Goal: Task Accomplishment & Management: Complete application form

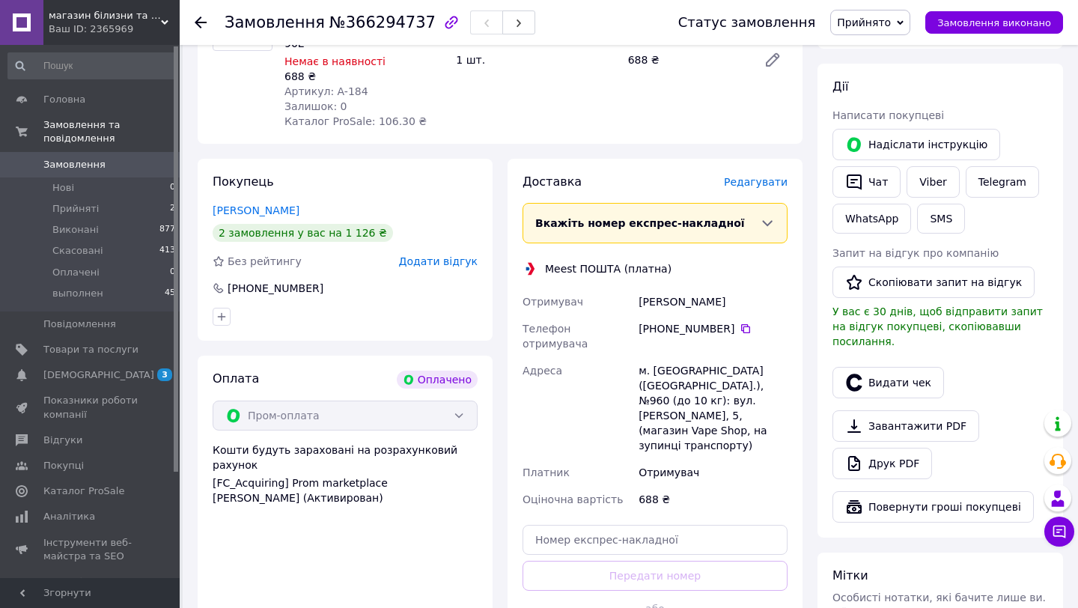
scroll to position [608, 0]
click at [752, 175] on span "Редагувати" at bounding box center [756, 181] width 64 height 12
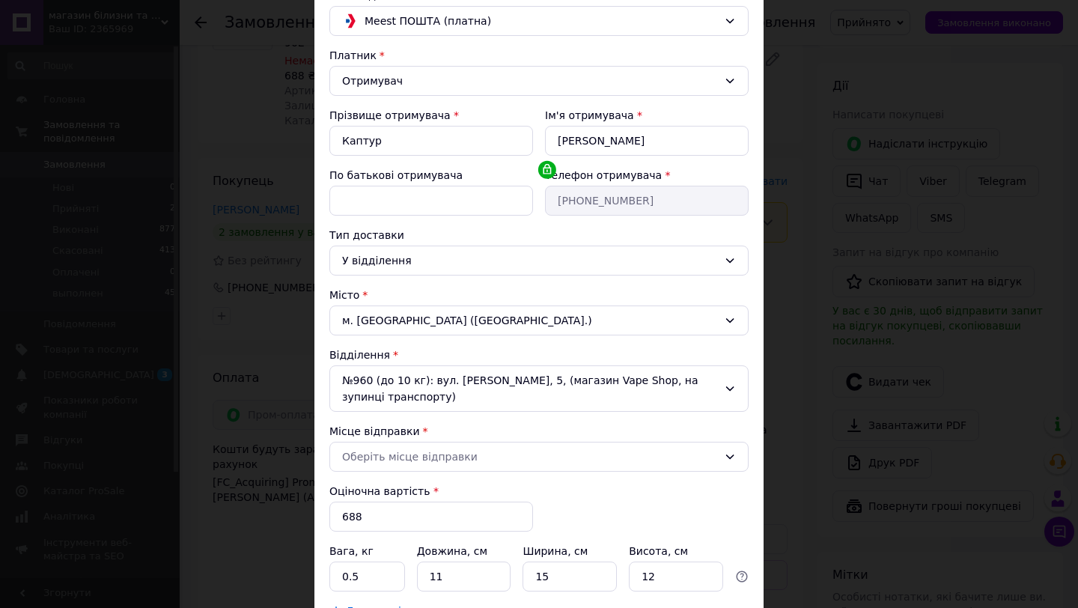
scroll to position [130, 0]
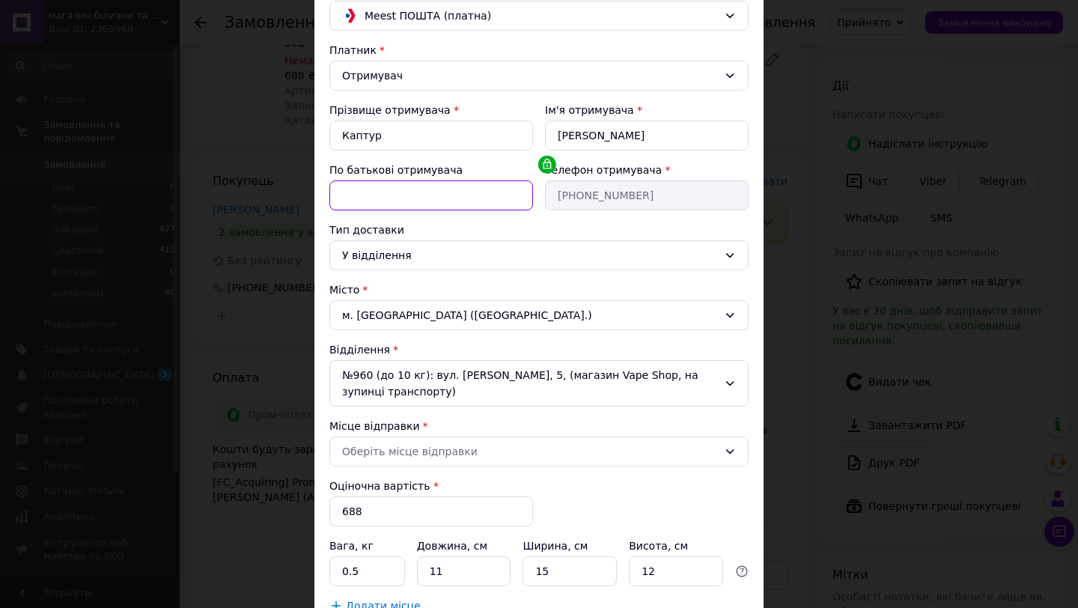
click at [359, 187] on input "По батькові отримувача" at bounding box center [431, 195] width 204 height 30
type input "п"
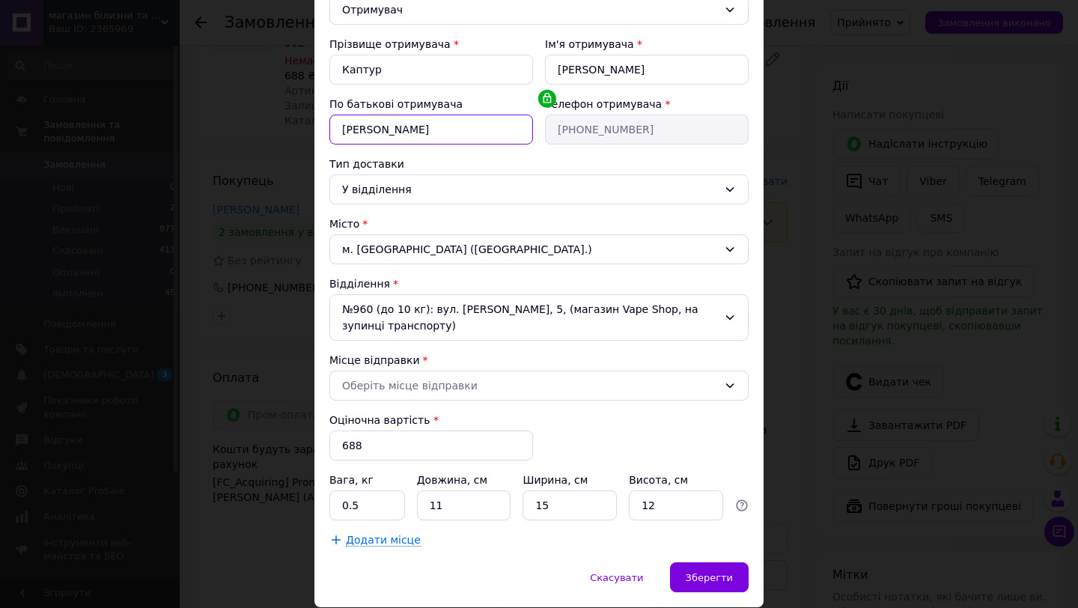
scroll to position [248, 0]
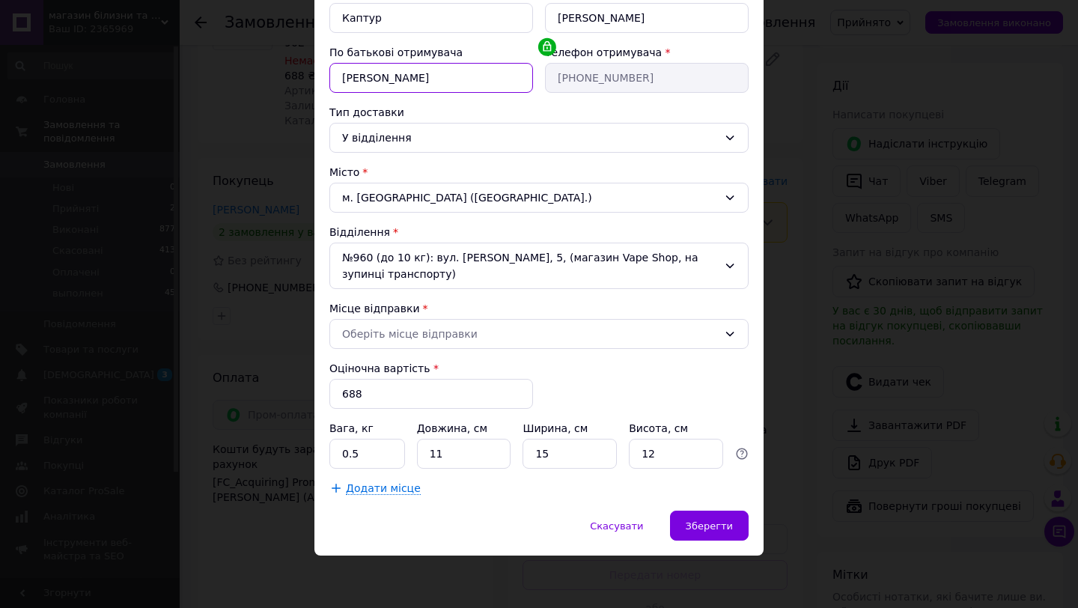
type input "Петрівна"
click at [448, 450] on input "11" at bounding box center [464, 454] width 94 height 30
type input "1"
type input "20"
click at [670, 454] on input "12" at bounding box center [676, 454] width 94 height 30
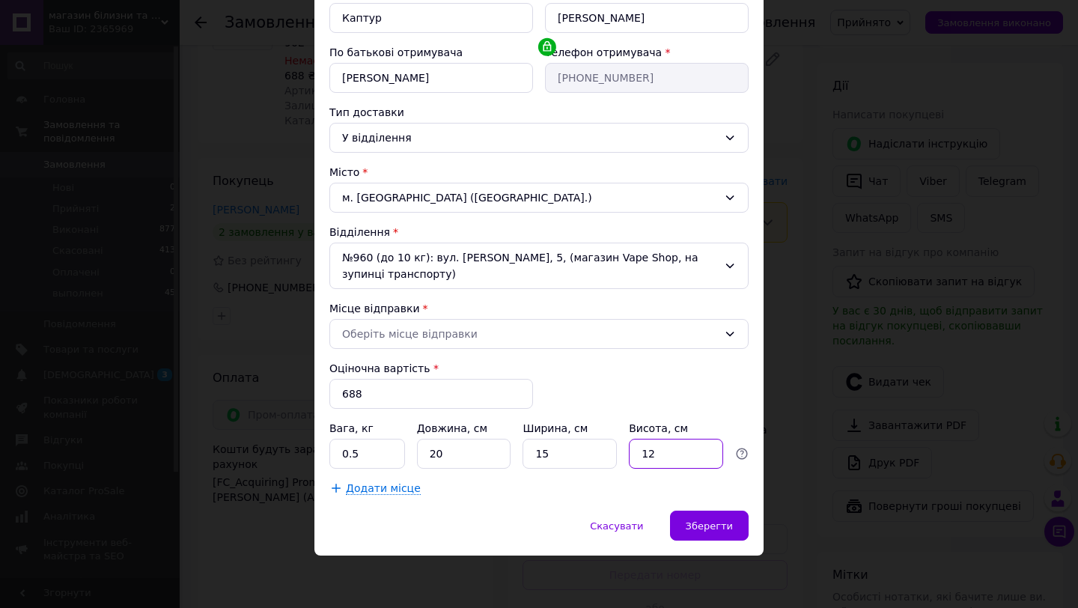
type input "1"
type input "2"
click at [704, 534] on div "Зберегти" at bounding box center [709, 526] width 79 height 30
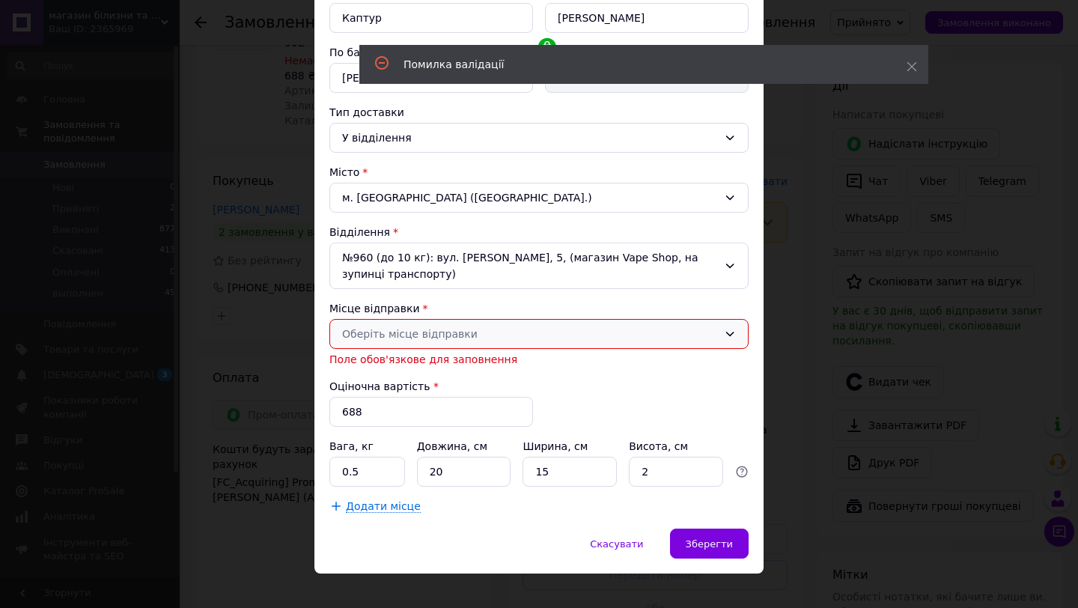
click at [369, 338] on div "Оберіть місце відправки" at bounding box center [530, 334] width 376 height 16
click at [368, 367] on link "Додати ще місце відправки" at bounding box center [537, 369] width 418 height 33
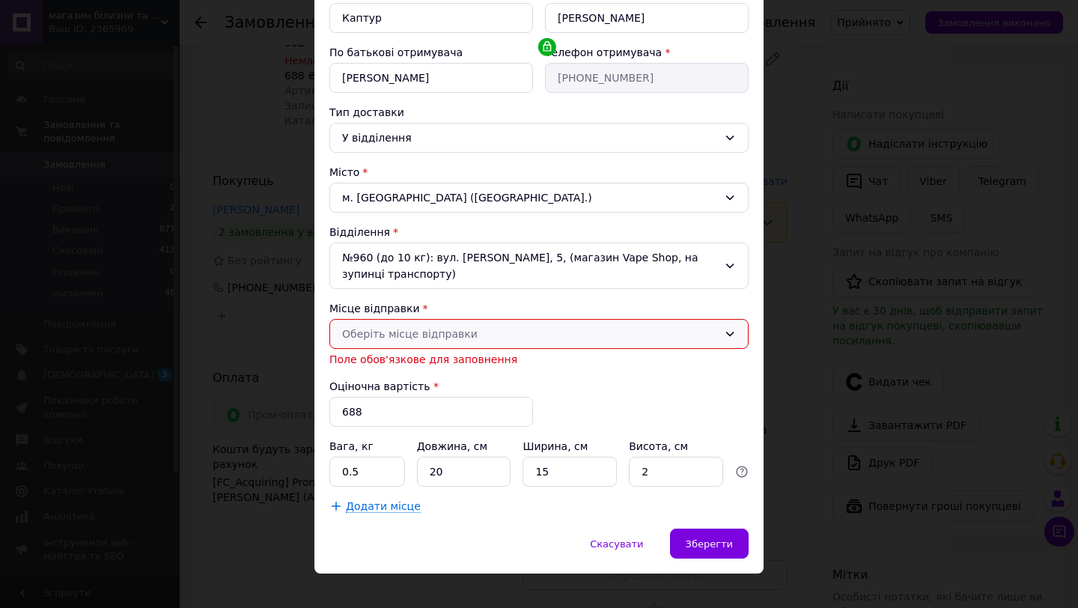
click at [368, 335] on div "Оберіть місце відправки" at bounding box center [530, 334] width 376 height 16
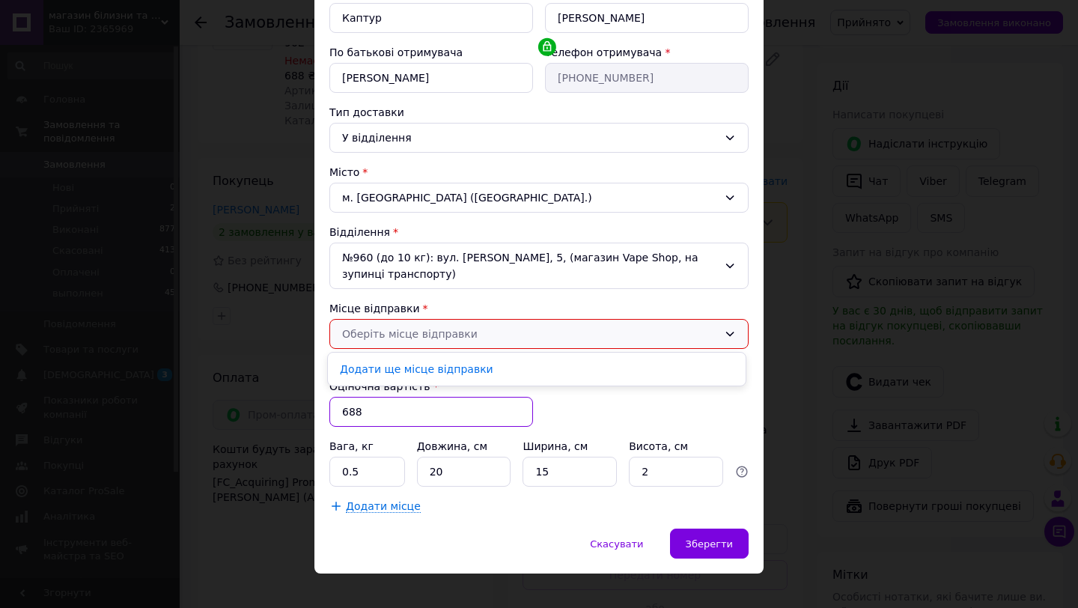
click at [521, 396] on div "Оціночна вартість * 688" at bounding box center [431, 403] width 204 height 48
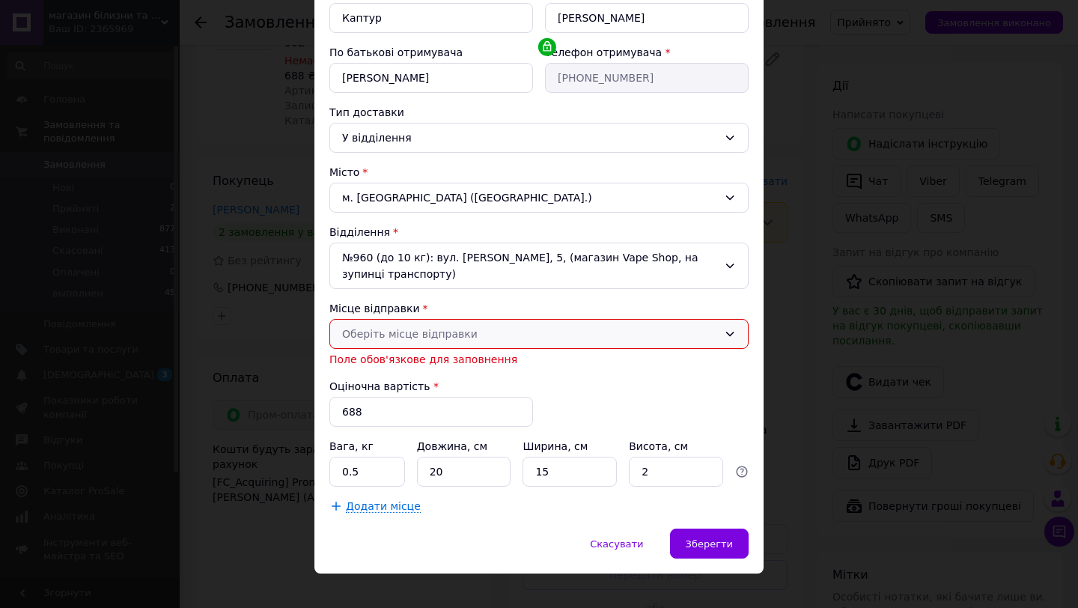
click at [415, 332] on div "Оберіть місце відправки" at bounding box center [530, 334] width 376 height 16
click at [415, 365] on link "Додати ще місце відправки" at bounding box center [537, 369] width 418 height 33
click at [639, 547] on span "Скасувати" at bounding box center [616, 543] width 53 height 11
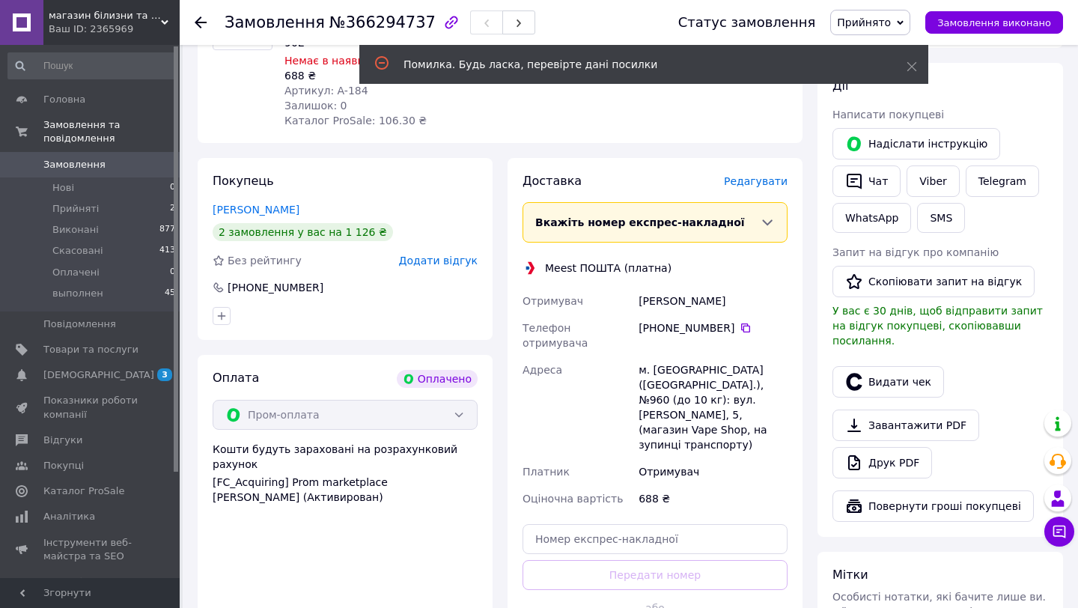
click at [597, 439] on div "Доставка Редагувати Вкажіть номер експрес-накладної Обов'язково введіть номер е…" at bounding box center [654, 415] width 265 height 484
click at [753, 175] on span "Редагувати" at bounding box center [756, 181] width 64 height 12
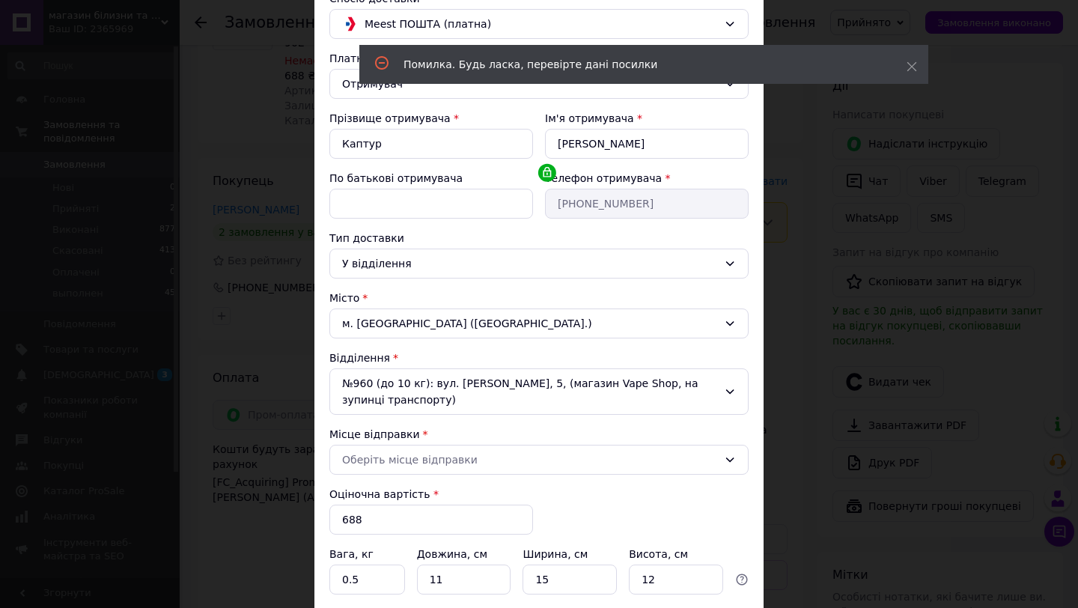
scroll to position [132, 0]
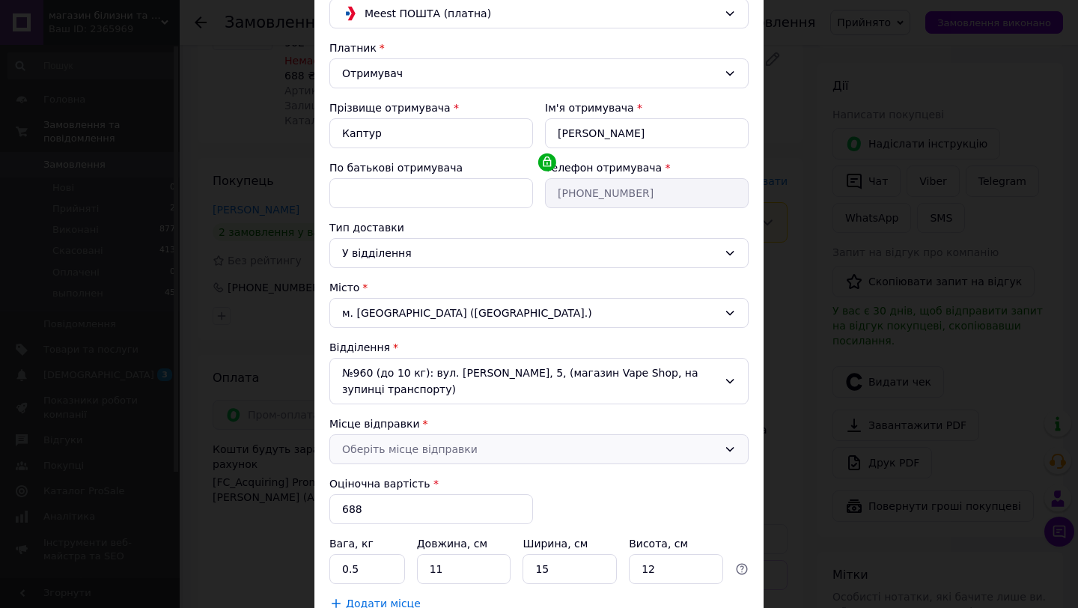
click at [352, 442] on div "Оберіть місце відправки" at bounding box center [530, 449] width 376 height 16
click at [356, 446] on div "Оберіть місце відправки" at bounding box center [530, 449] width 376 height 16
click at [728, 451] on icon at bounding box center [730, 449] width 12 height 12
click at [435, 483] on link "Додати ще місце відправки" at bounding box center [537, 484] width 418 height 33
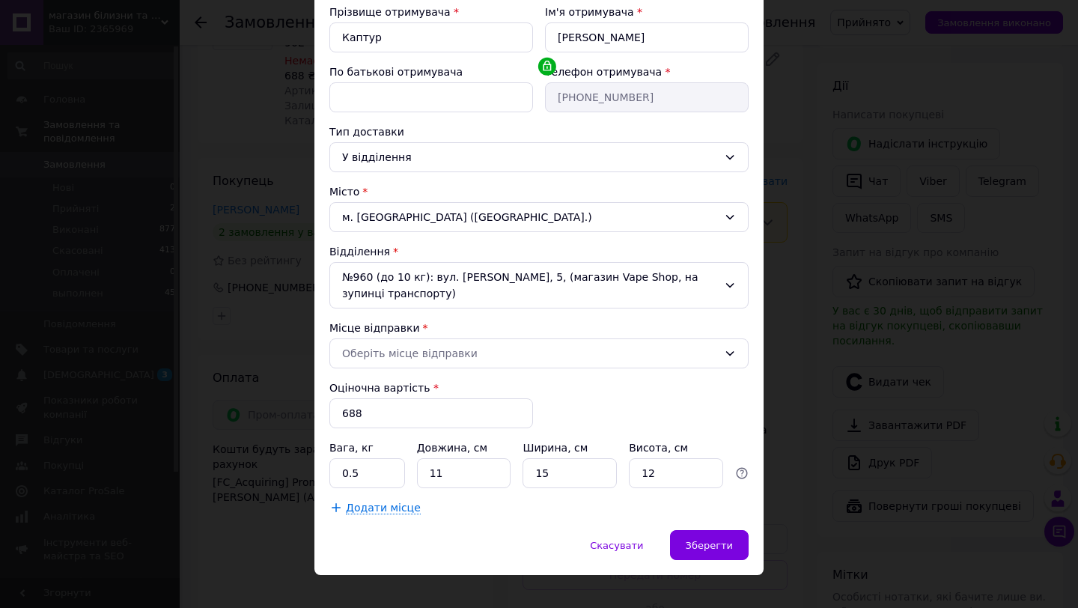
scroll to position [237, 0]
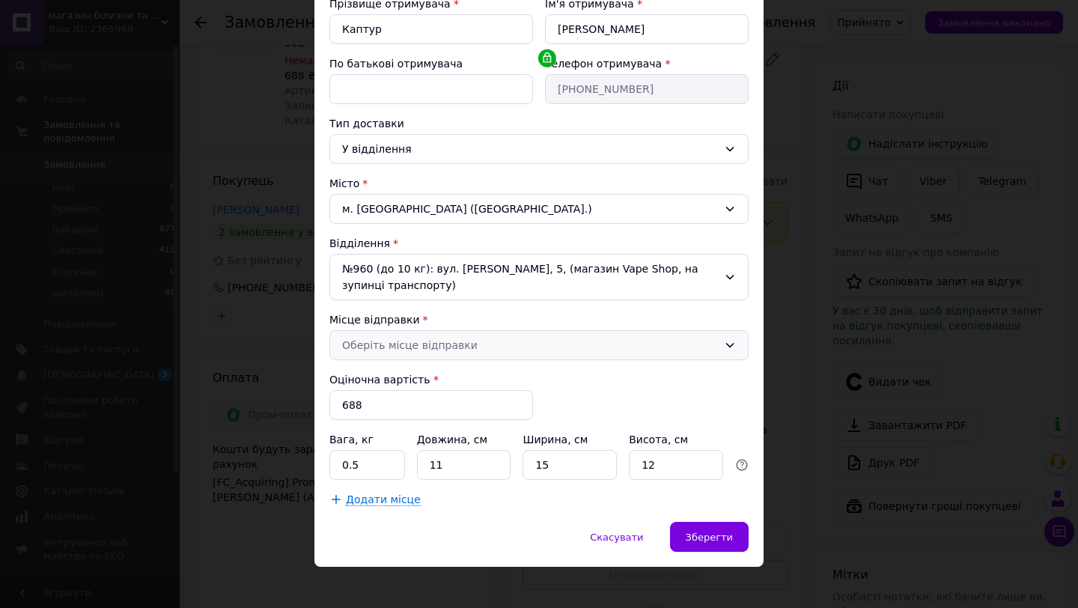
click at [364, 337] on div "Оберіть місце відправки" at bounding box center [530, 345] width 376 height 16
click at [161, 94] on div "× Редагування доставки Спосіб доставки Meest ПОШТА (платна) Платник Отримувач П…" at bounding box center [539, 304] width 1078 height 608
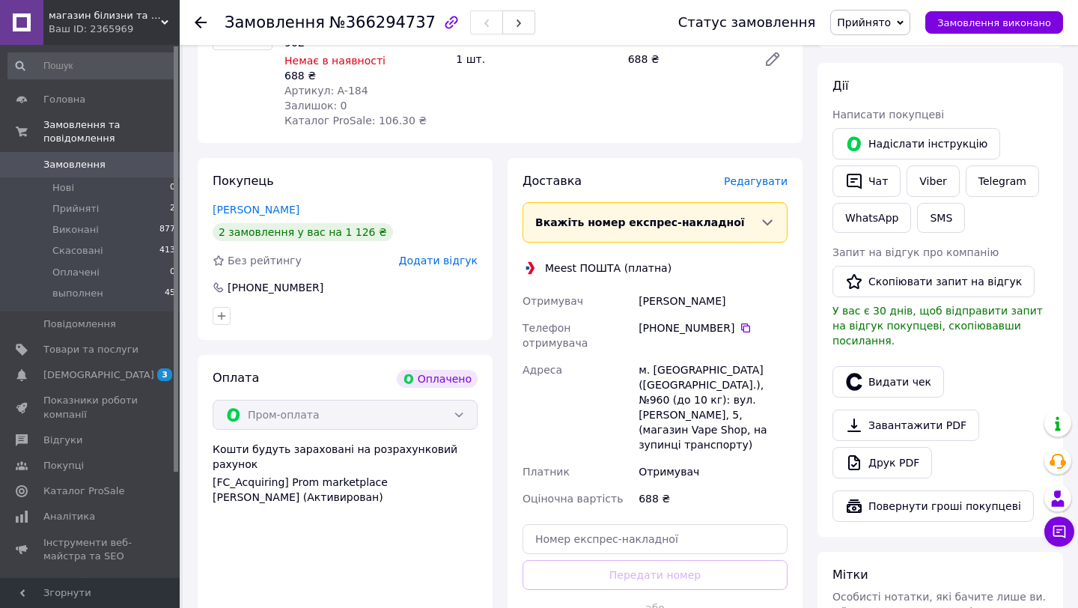
click at [738, 175] on span "Редагувати" at bounding box center [756, 181] width 64 height 12
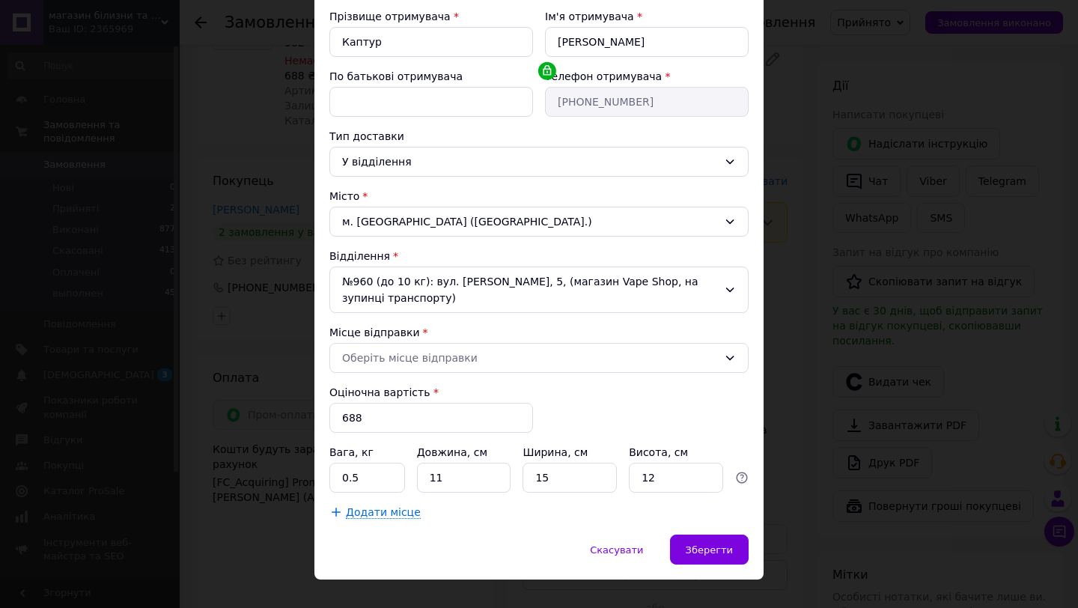
scroll to position [248, 0]
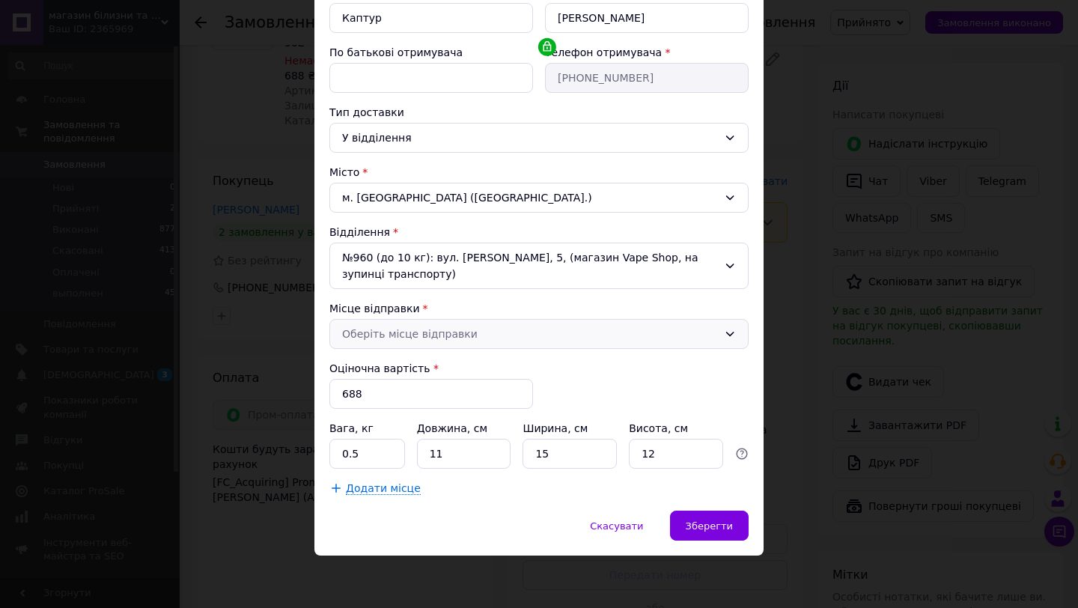
click at [433, 332] on div "Оберіть місце відправки" at bounding box center [530, 334] width 376 height 16
click at [602, 525] on span "Скасувати" at bounding box center [616, 525] width 53 height 11
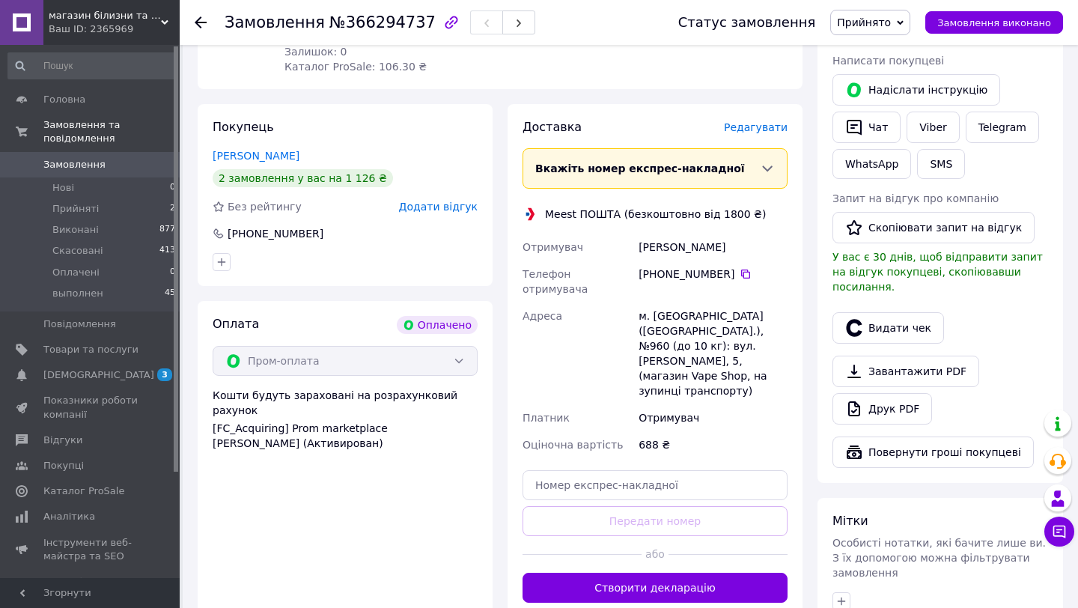
scroll to position [664, 0]
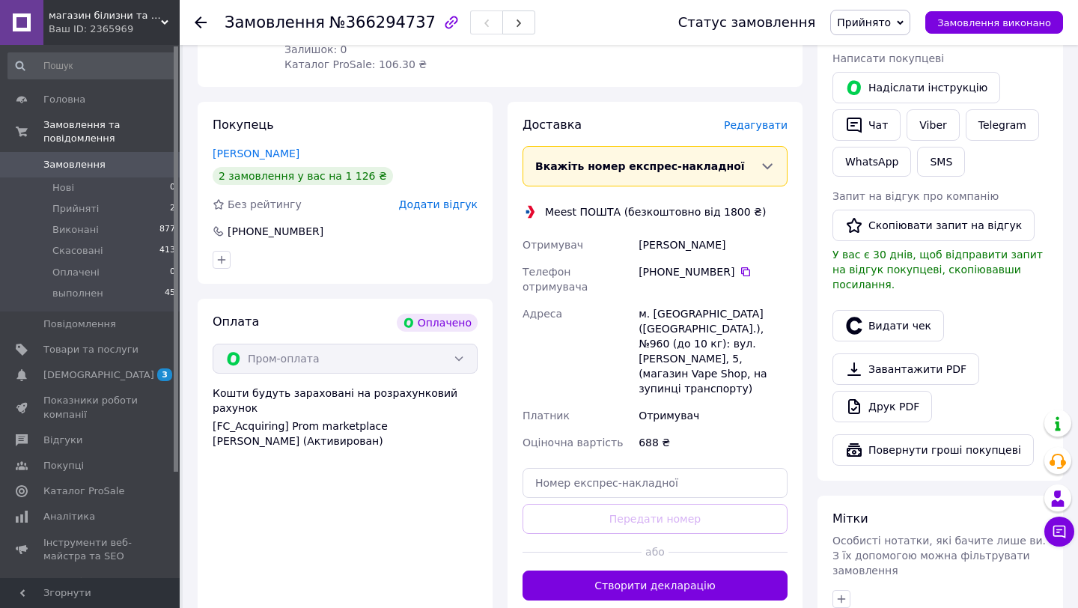
click at [746, 119] on span "Редагувати" at bounding box center [756, 125] width 64 height 12
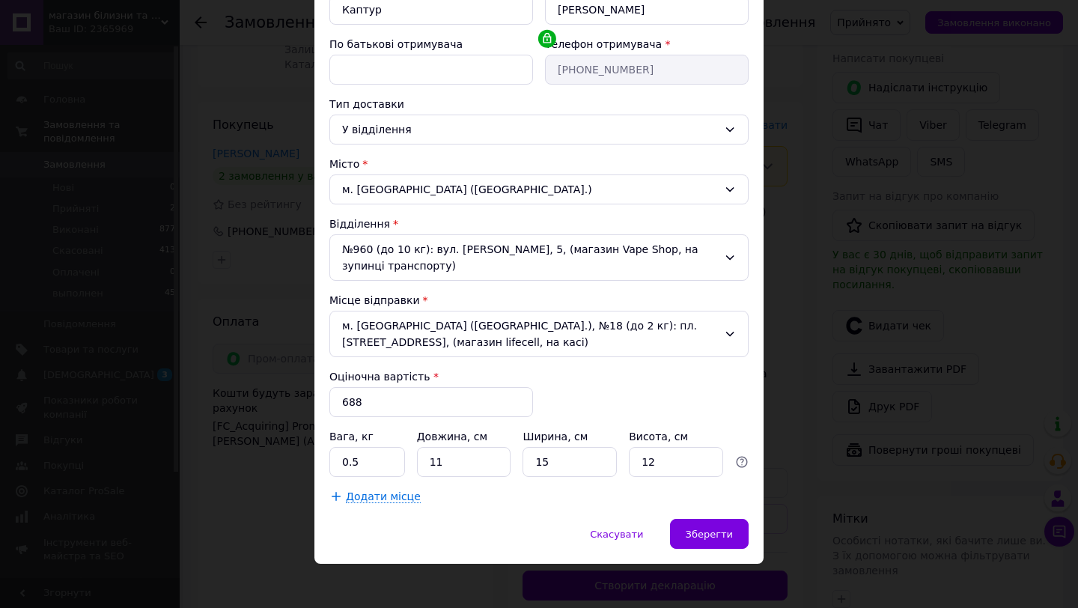
scroll to position [264, 0]
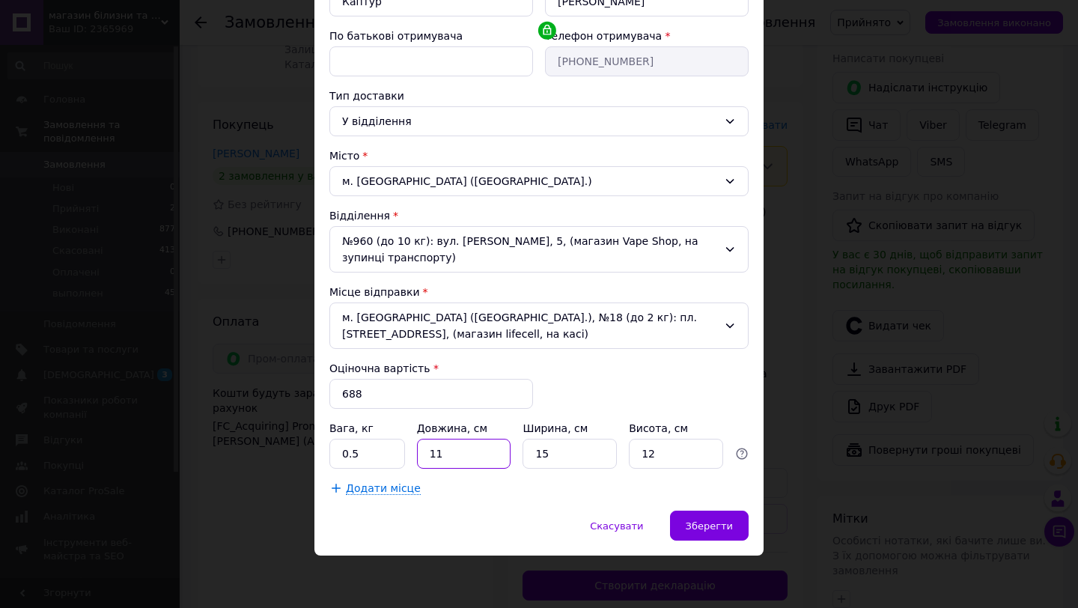
click at [454, 456] on input "11" at bounding box center [464, 454] width 94 height 30
type input "1"
type input "20"
click at [659, 458] on input "12" at bounding box center [676, 454] width 94 height 30
type input "1"
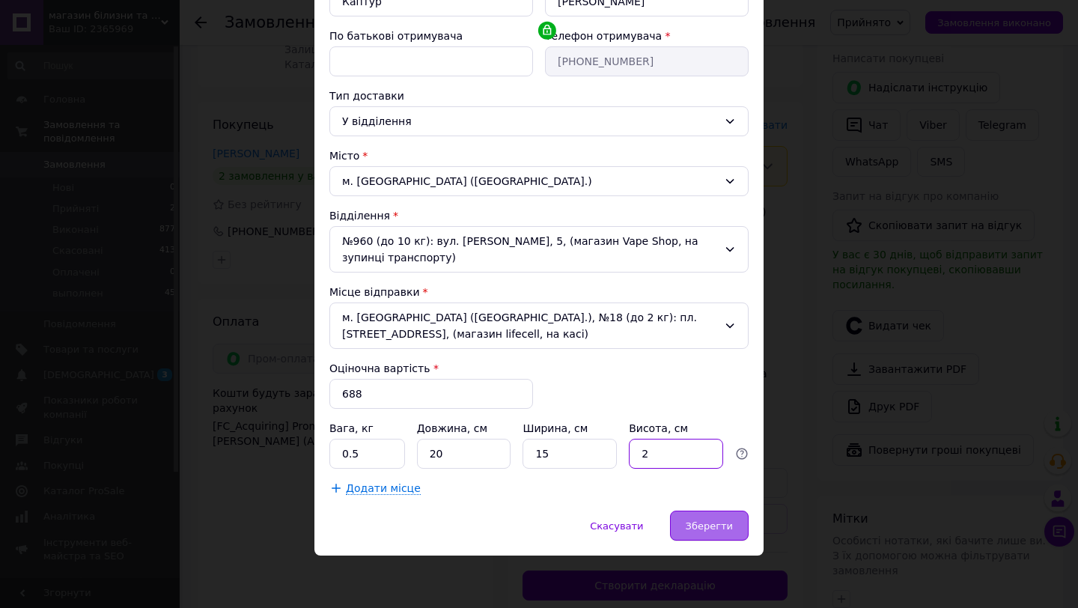
type input "2"
click at [716, 523] on span "Зберегти" at bounding box center [709, 525] width 47 height 11
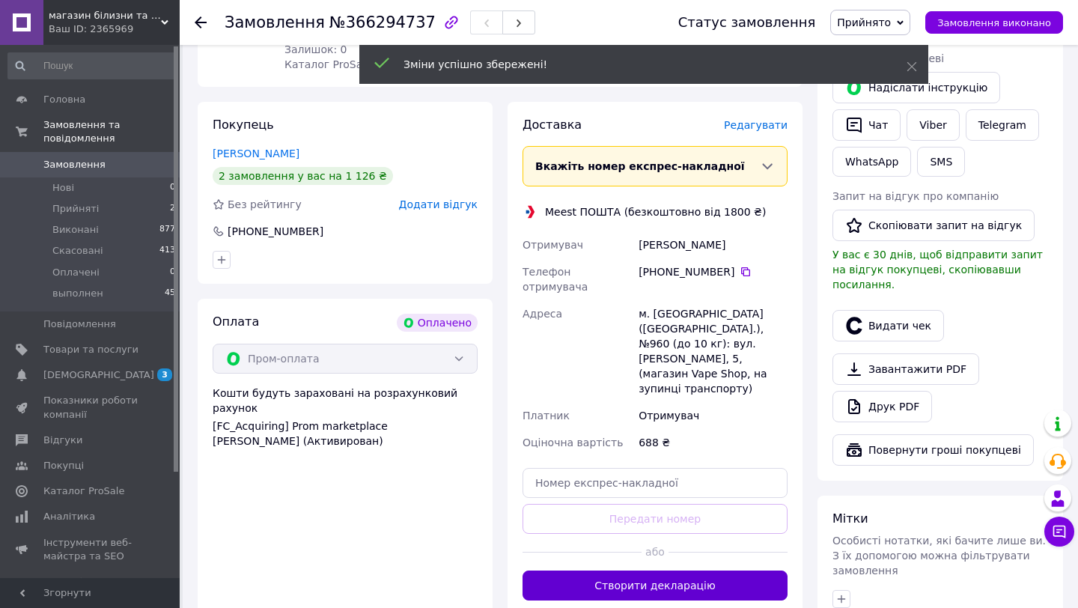
click at [693, 570] on button "Створити декларацію" at bounding box center [654, 585] width 265 height 30
